Goal: Find contact information: Find contact information

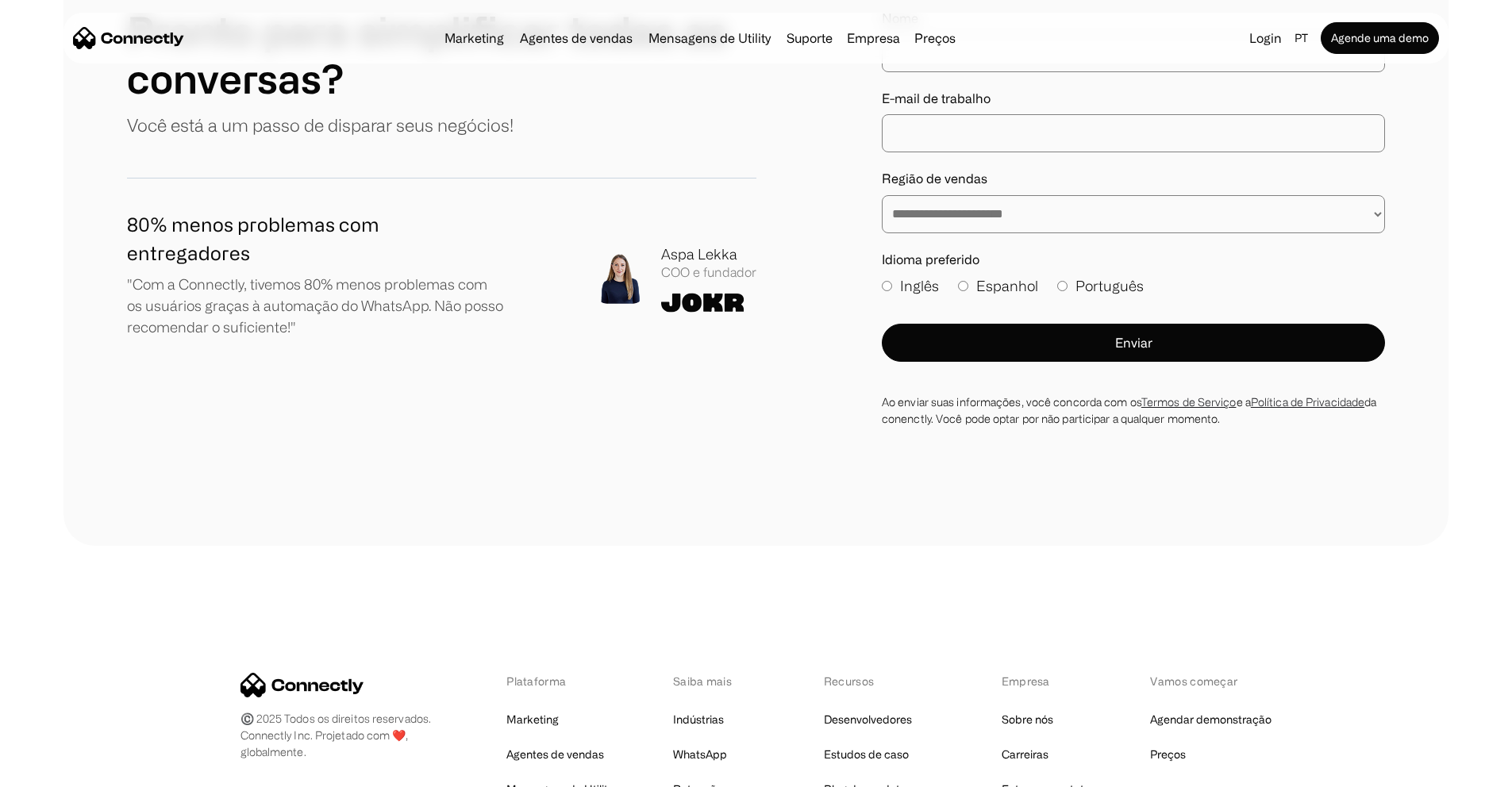
scroll to position [9486, 0]
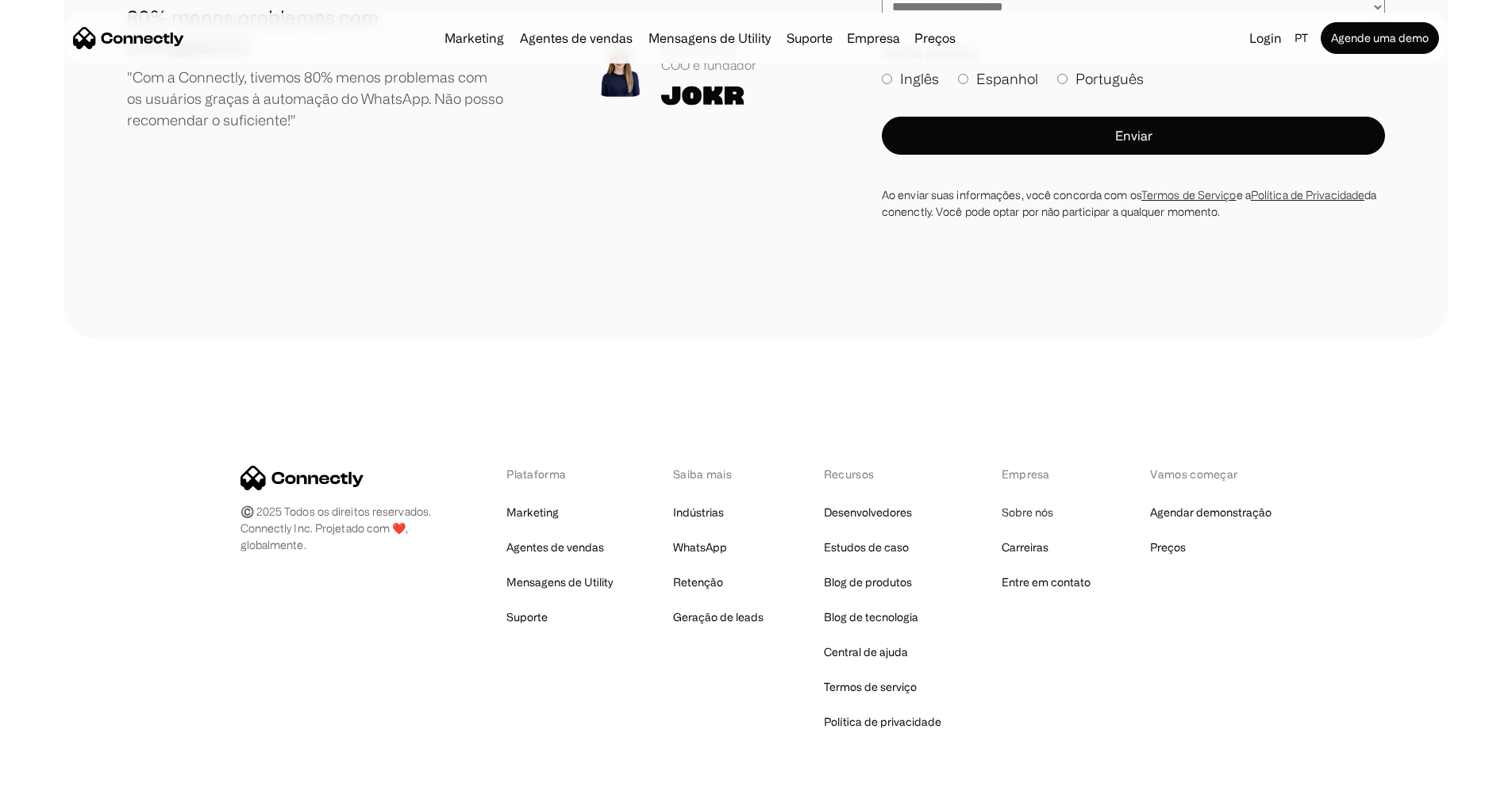
click at [1033, 502] on link "Sobre nós" at bounding box center [1028, 513] width 51 height 22
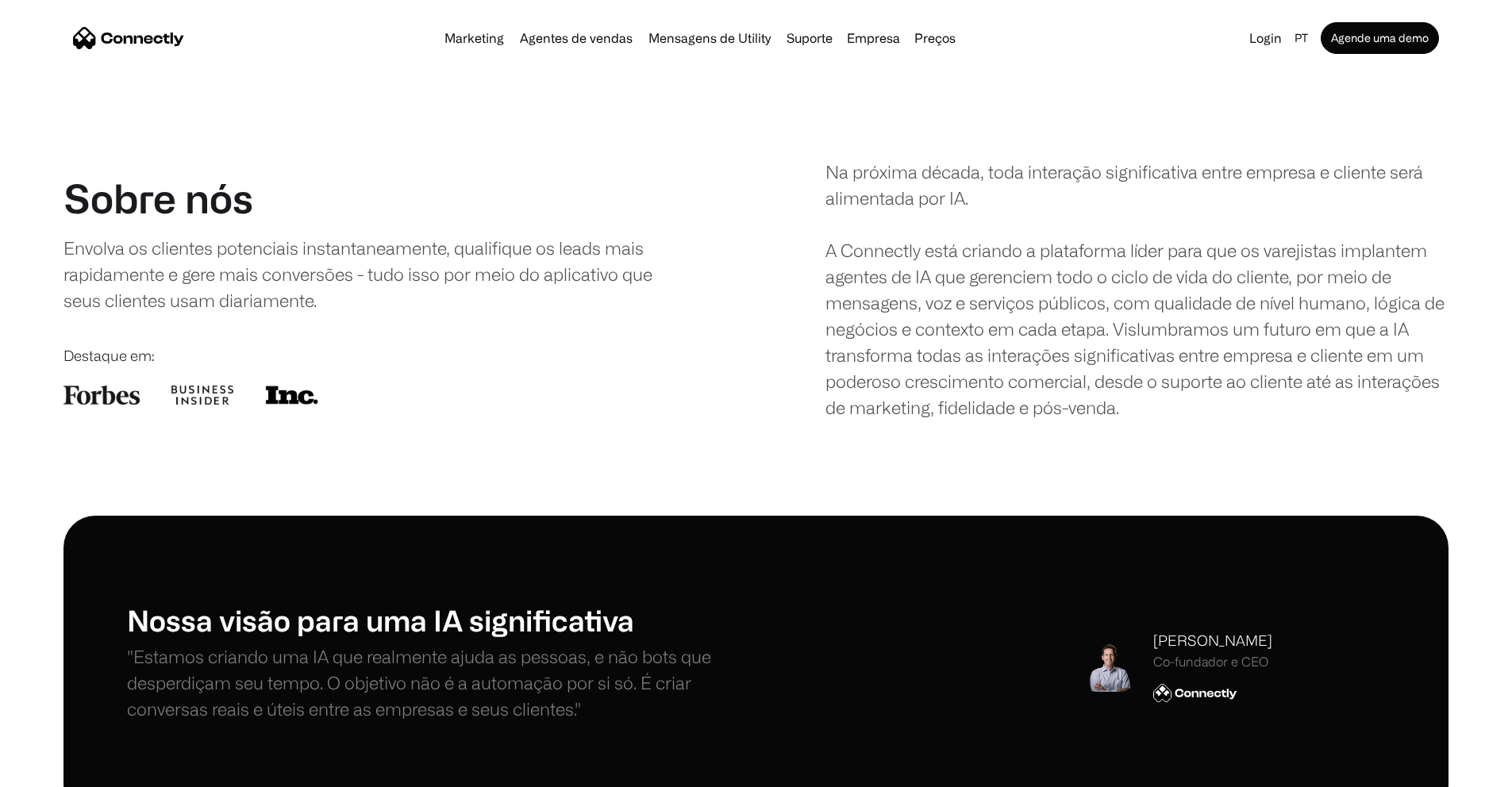
click at [184, 43] on img "home" at bounding box center [128, 38] width 111 height 22
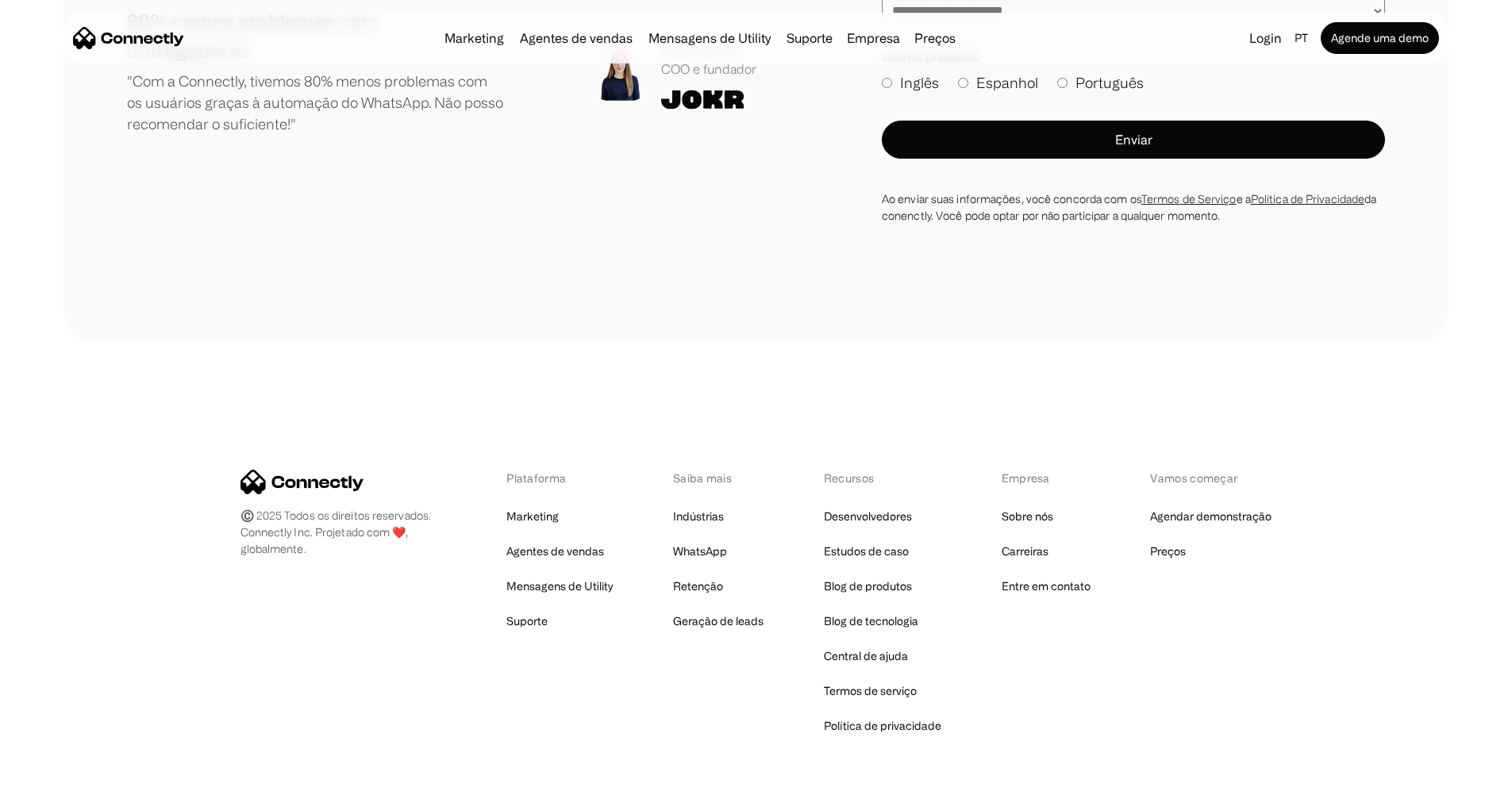
scroll to position [9486, 0]
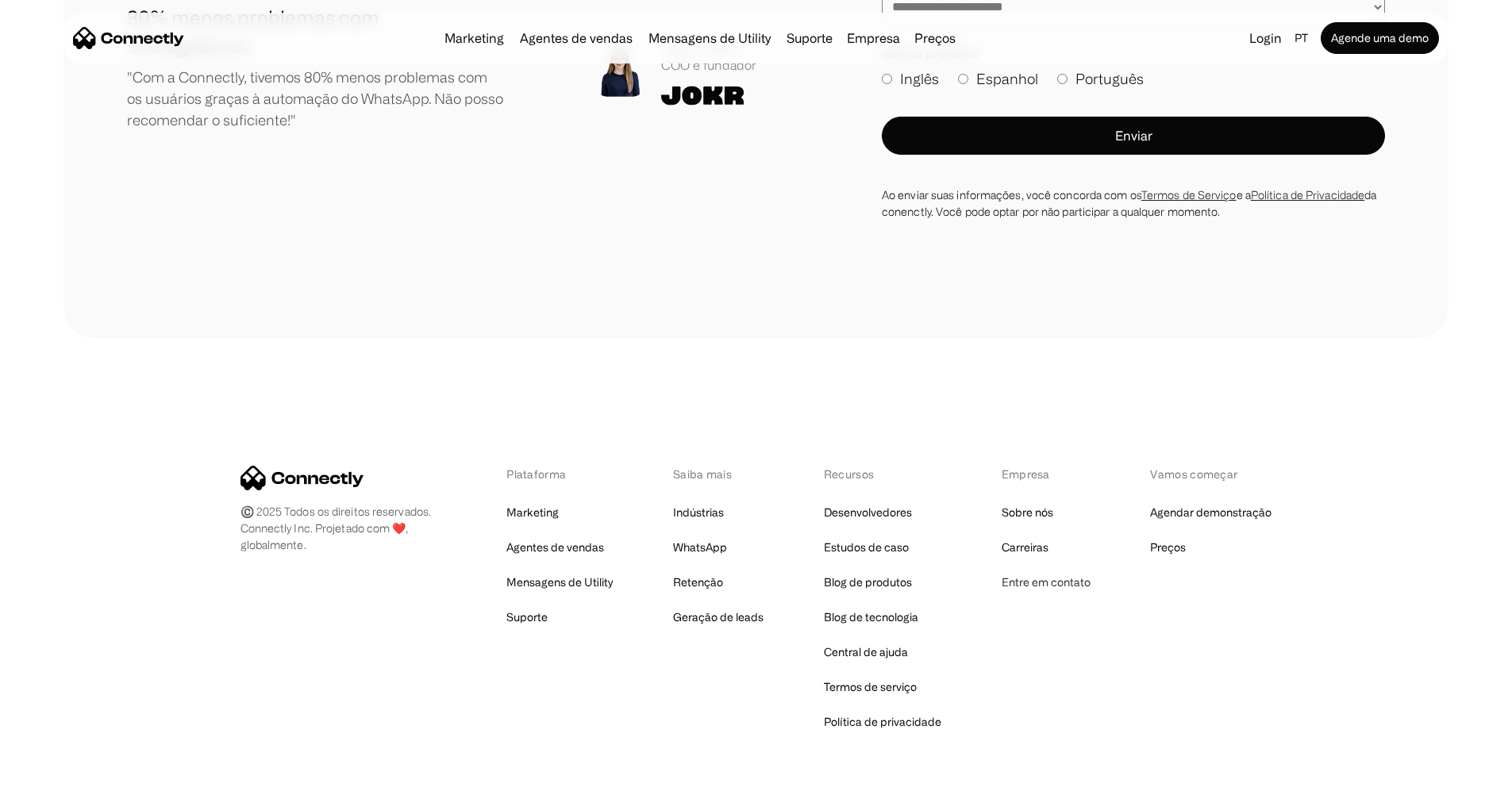
click at [1026, 571] on link "Entre em contato" at bounding box center [1046, 582] width 89 height 22
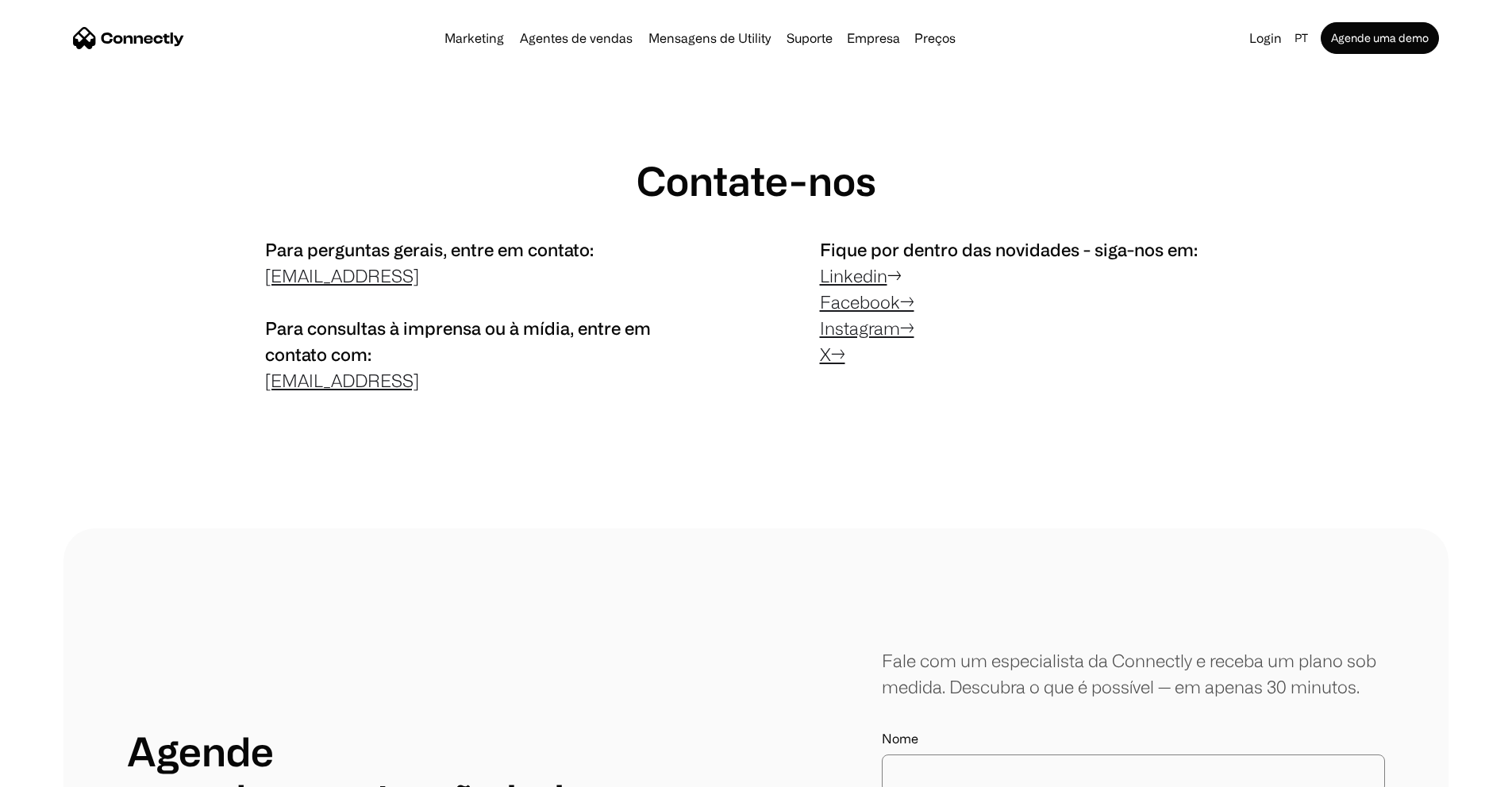
scroll to position [3, 0]
click at [871, 336] on link "Instagram→" at bounding box center [867, 326] width 94 height 20
